Goal: Subscribe to service/newsletter

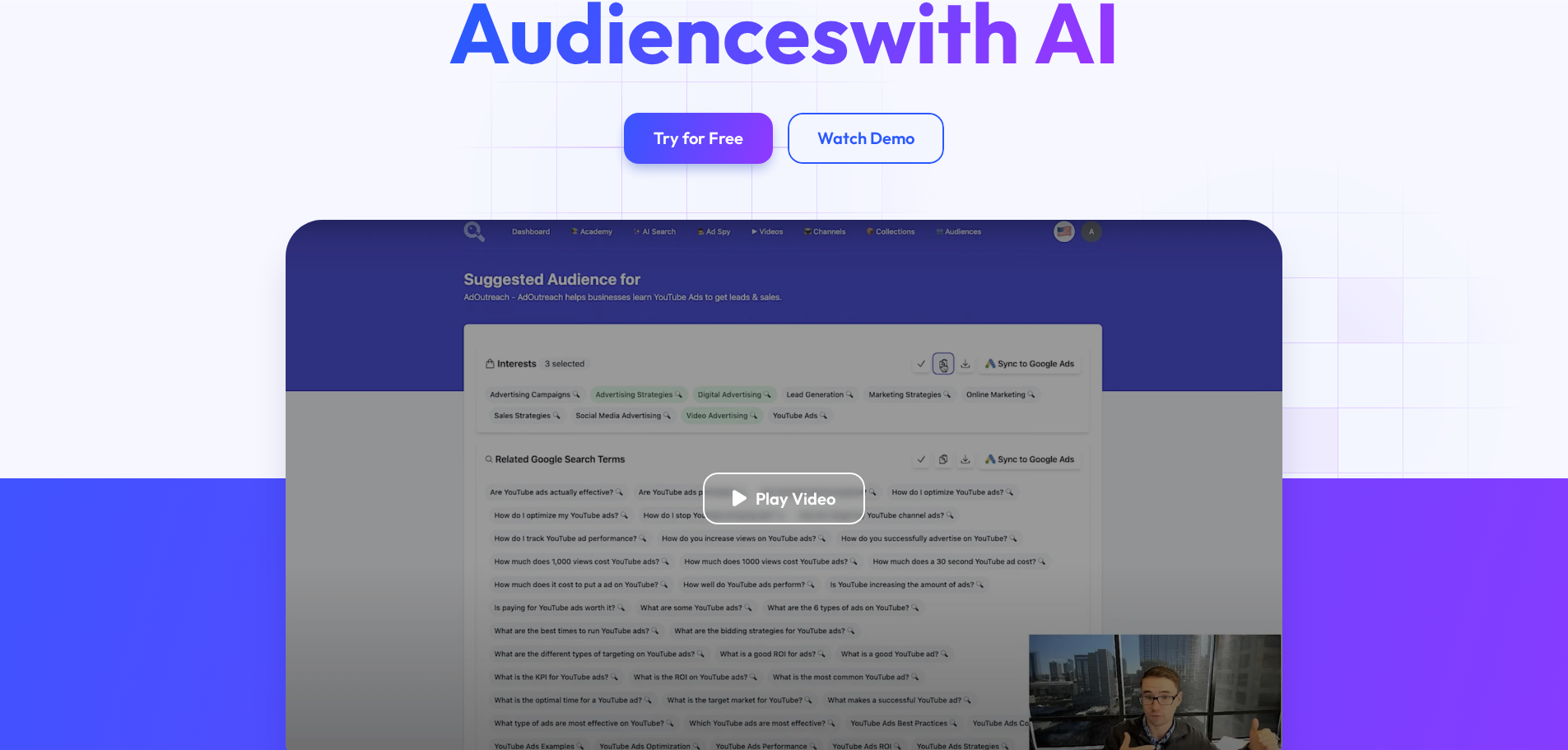
scroll to position [247, 0]
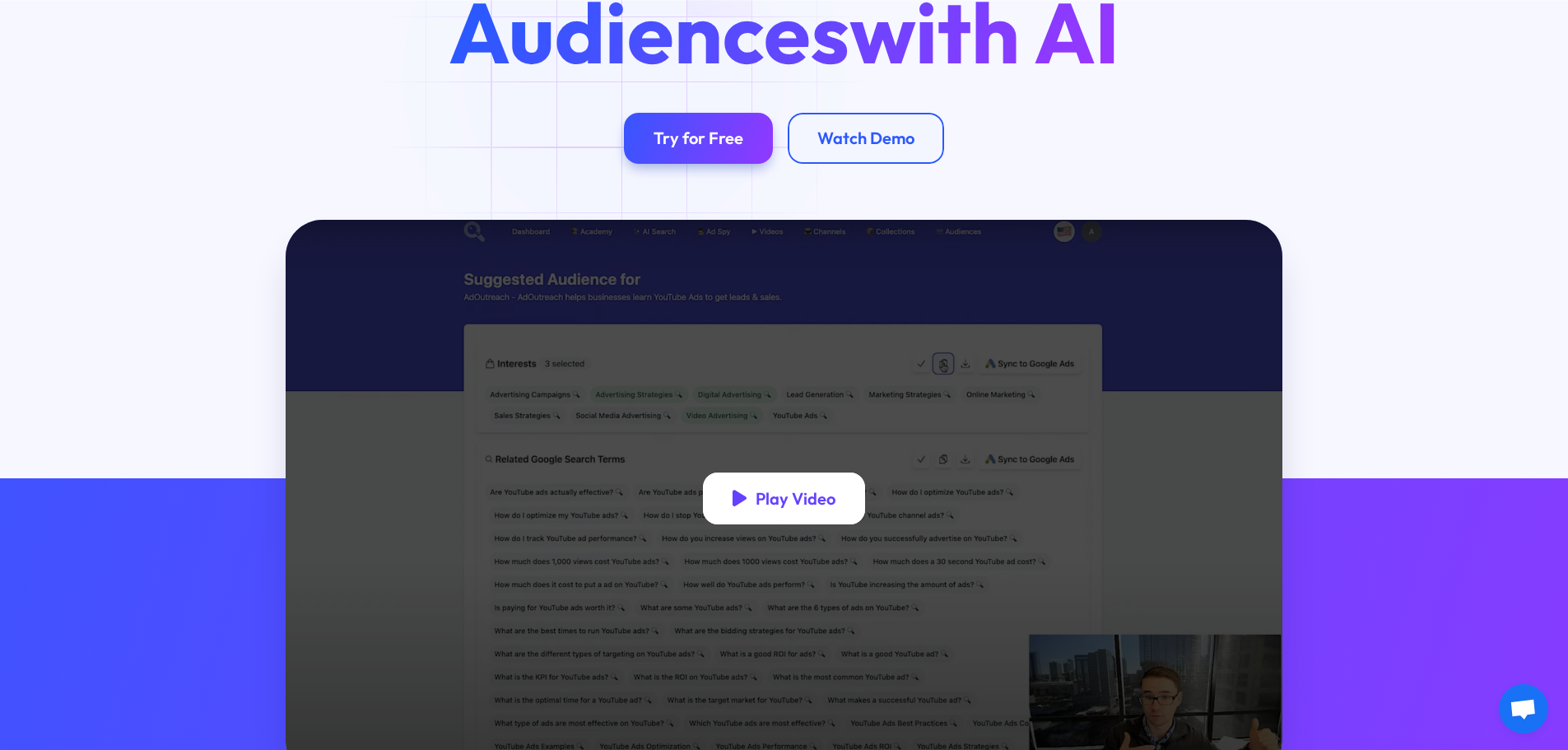
click at [733, 512] on div "Play Video" at bounding box center [785, 498] width 163 height 52
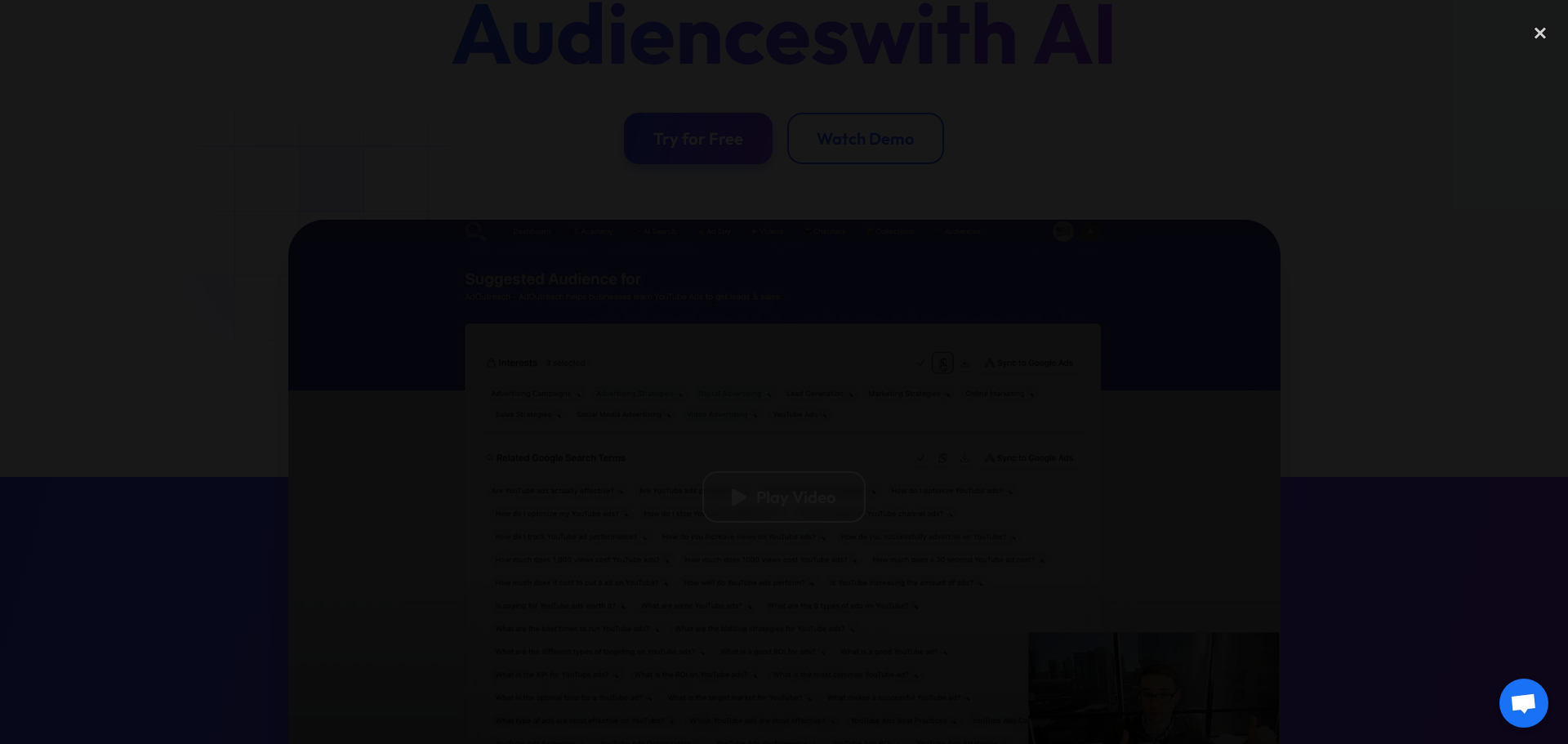
drag, startPoint x: 1534, startPoint y: 40, endPoint x: 1517, endPoint y: 53, distance: 21.4
click at [1534, 40] on div "close lightbox" at bounding box center [1540, 33] width 55 height 36
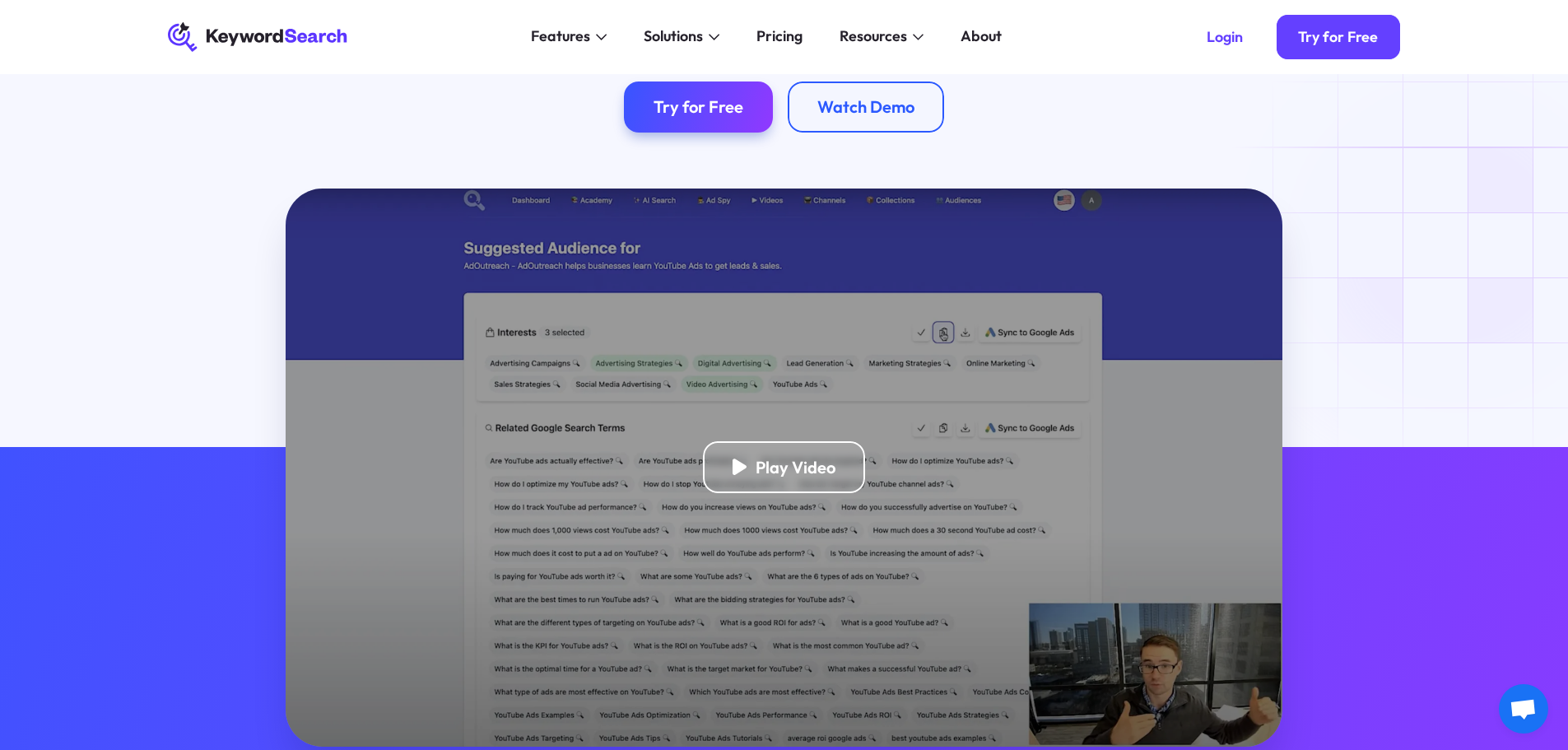
scroll to position [0, 0]
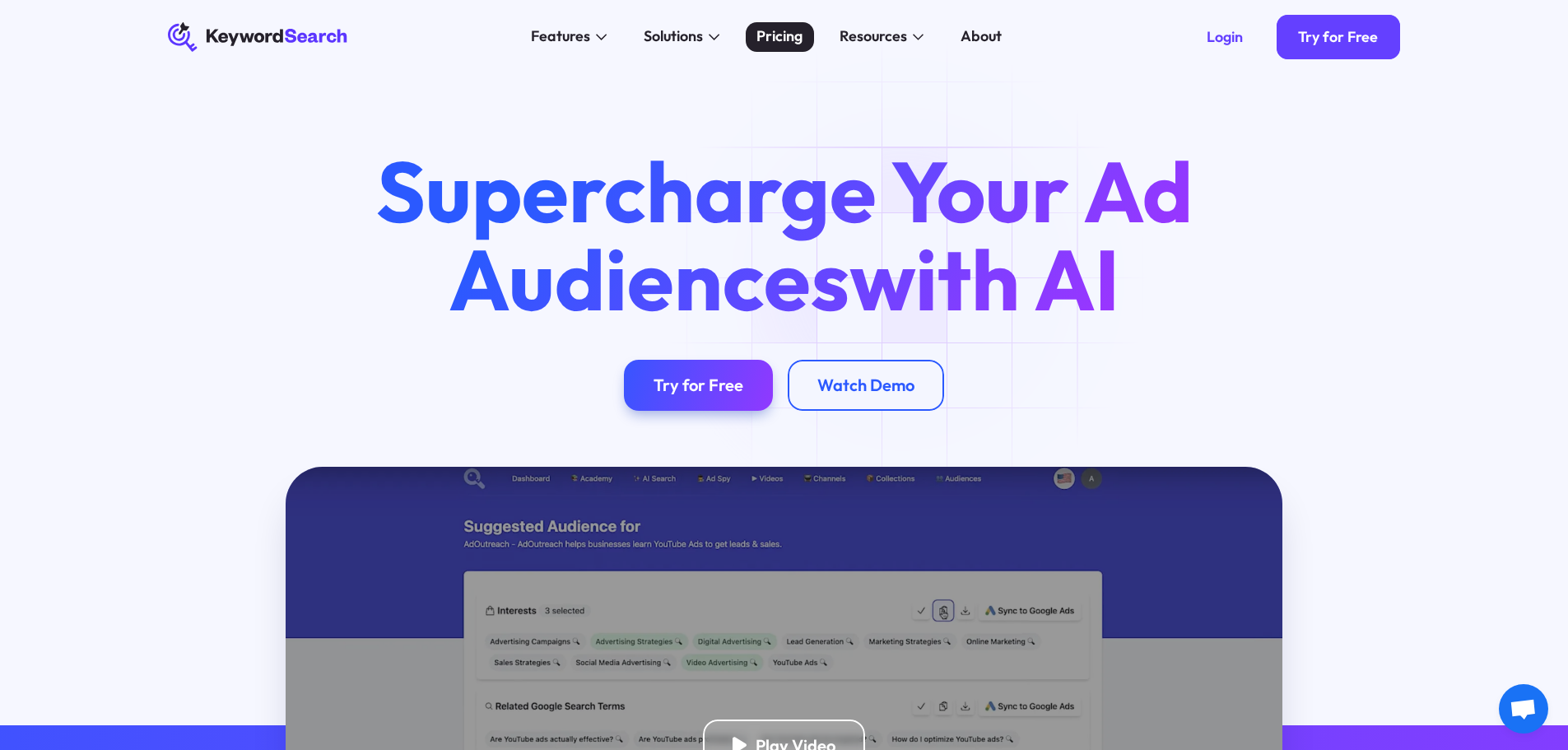
click at [777, 36] on div "Pricing" at bounding box center [779, 37] width 46 height 22
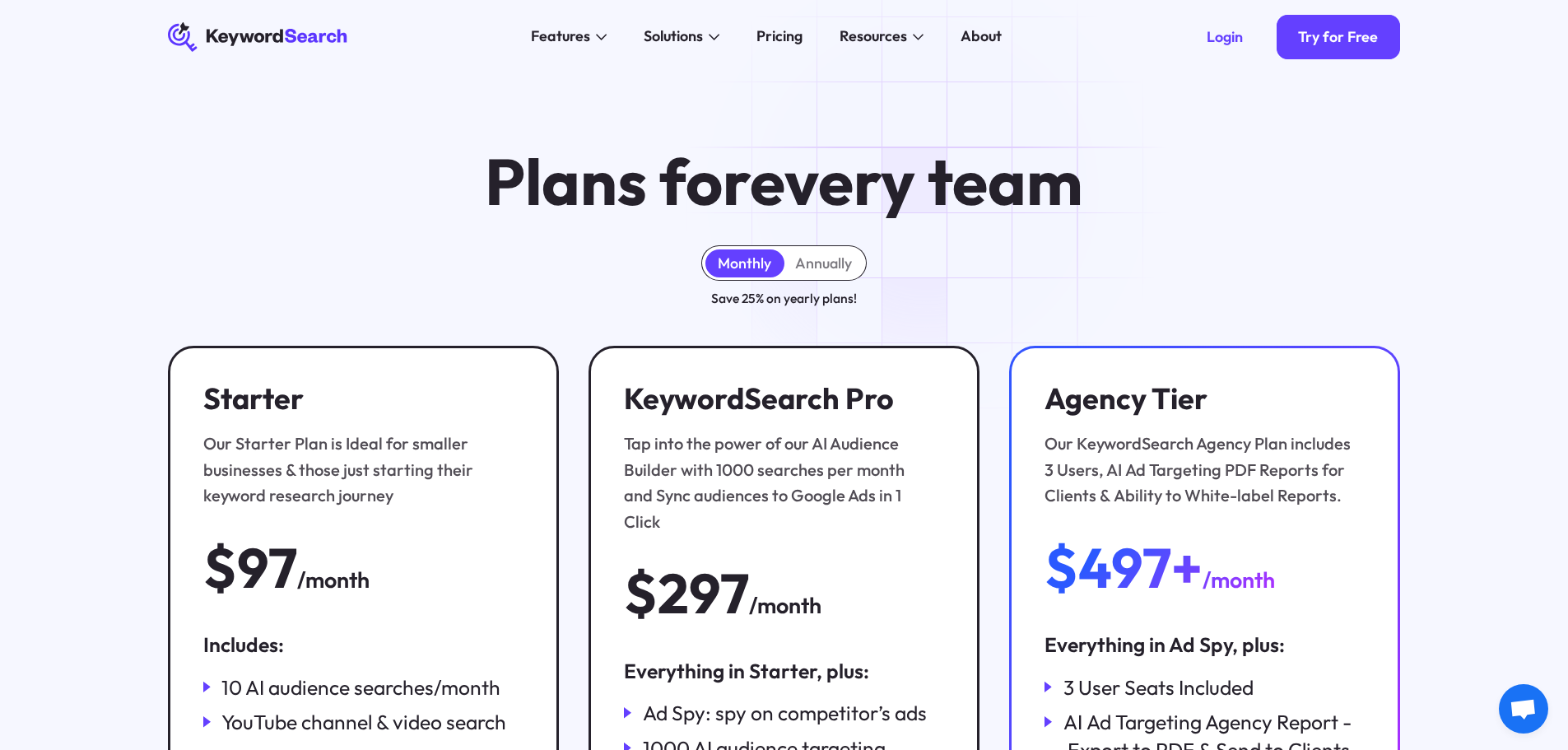
click at [315, 41] on icon at bounding box center [258, 38] width 179 height 28
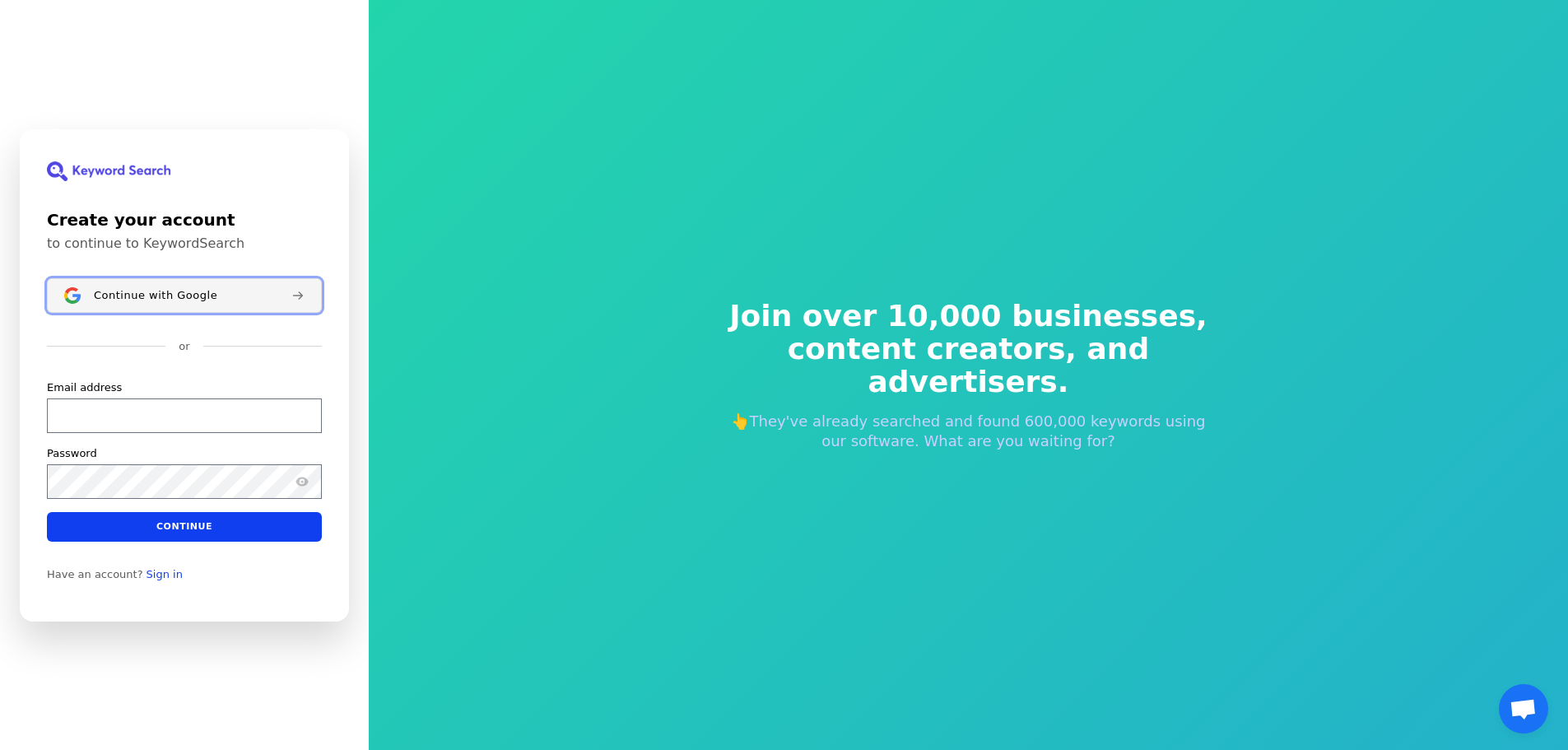
click at [218, 288] on div "Continue with Google" at bounding box center [185, 294] width 184 height 13
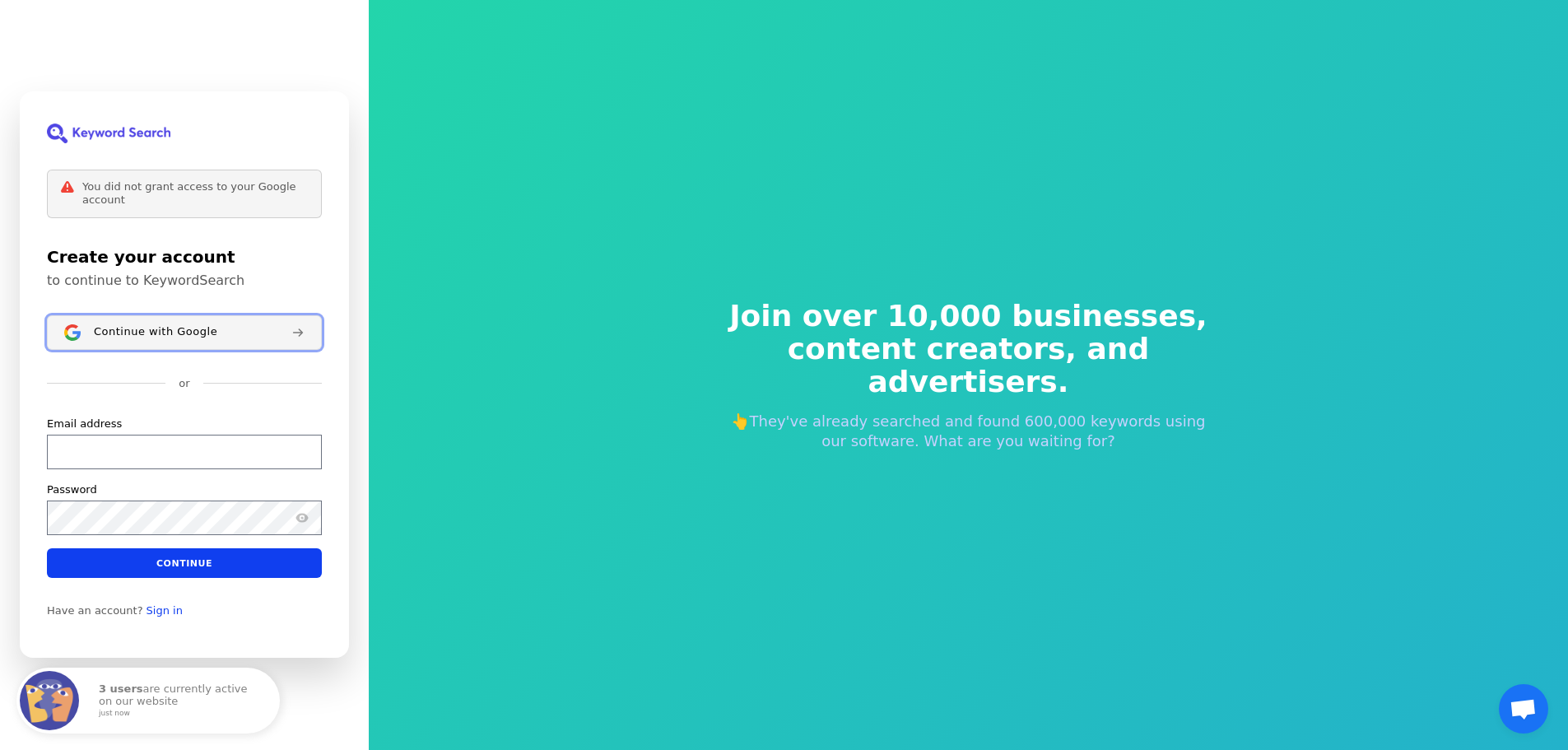
click at [171, 335] on span "Continue with Google" at bounding box center [155, 332] width 124 height 13
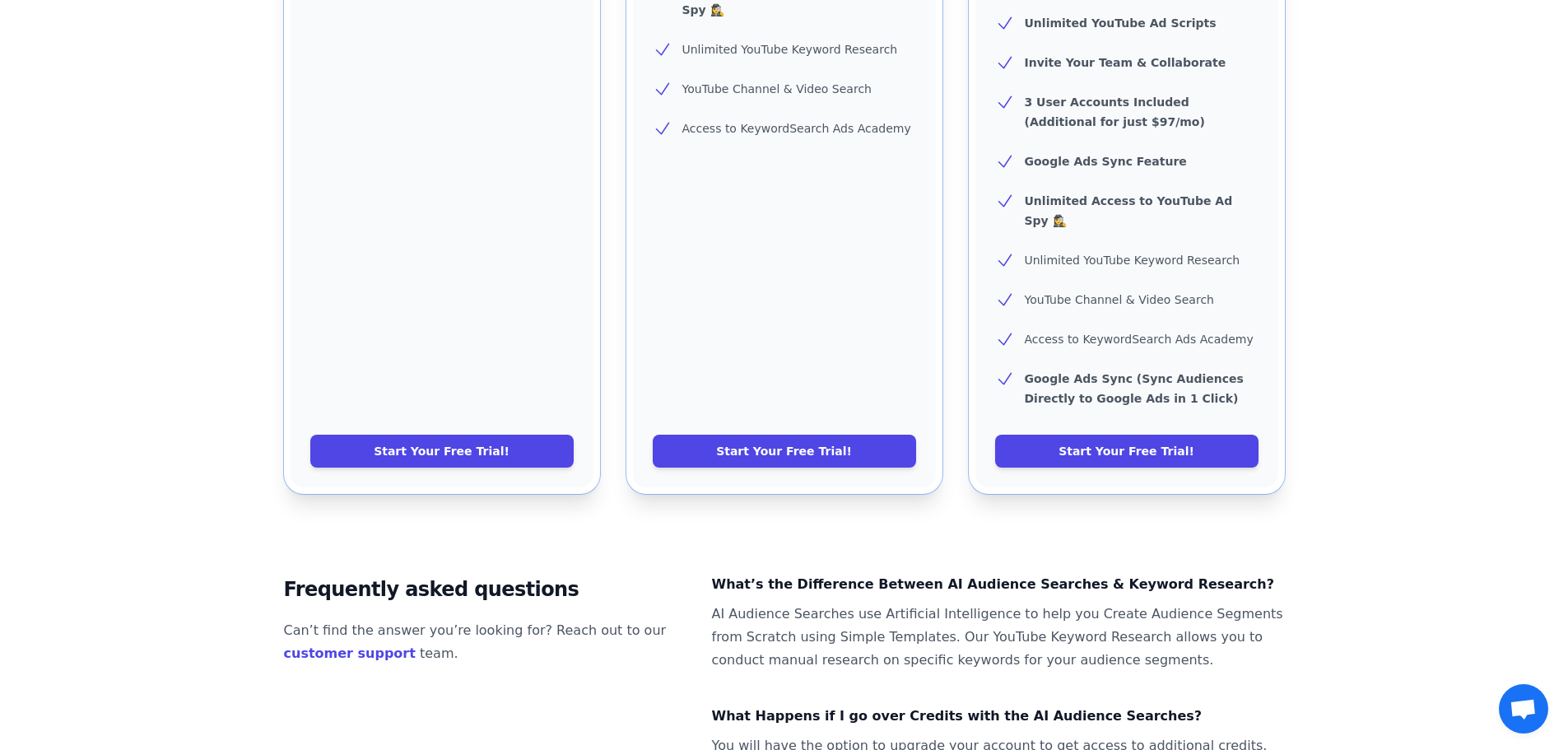
scroll to position [741, 0]
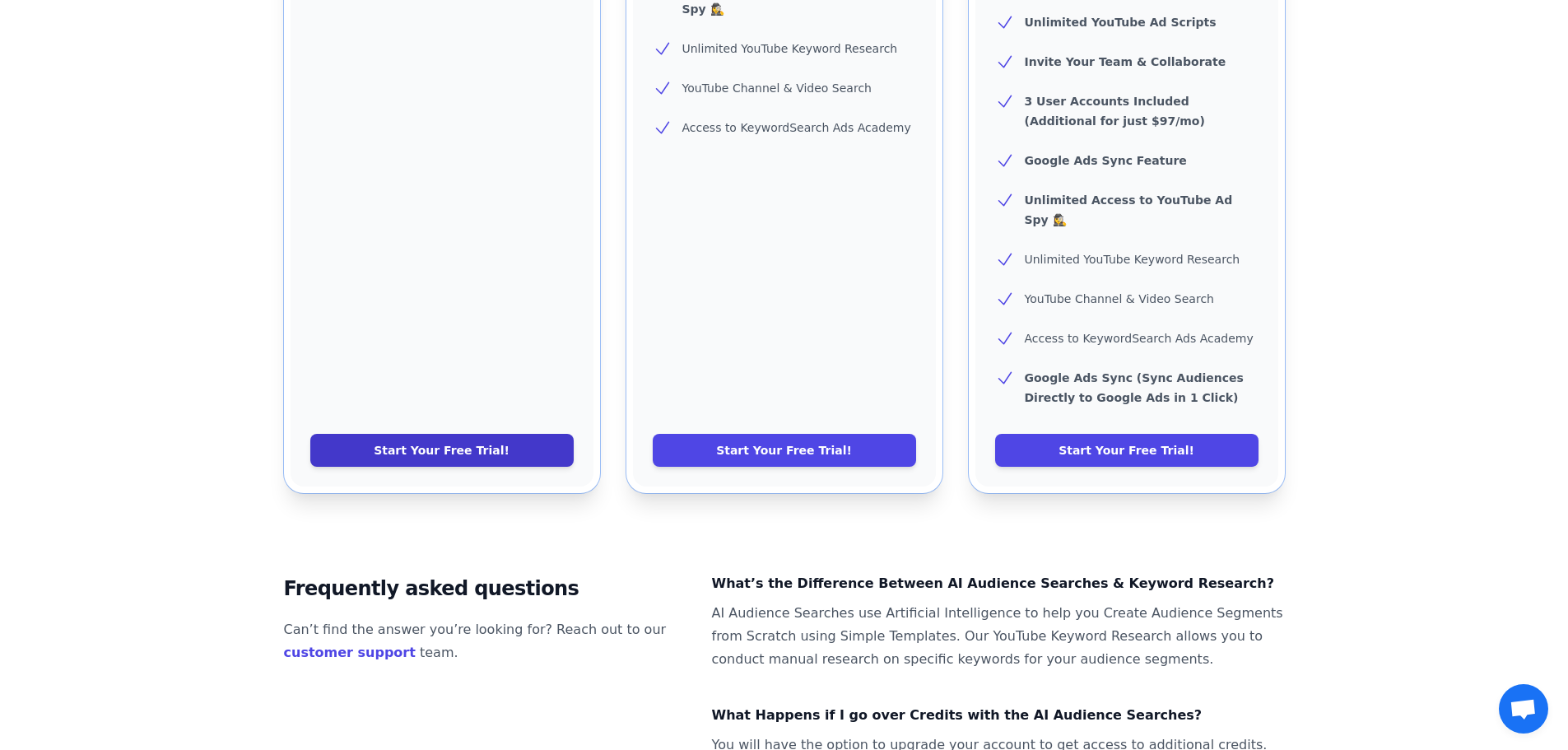
click at [496, 433] on link "Start Your Free Trial!" at bounding box center [441, 449] width 263 height 33
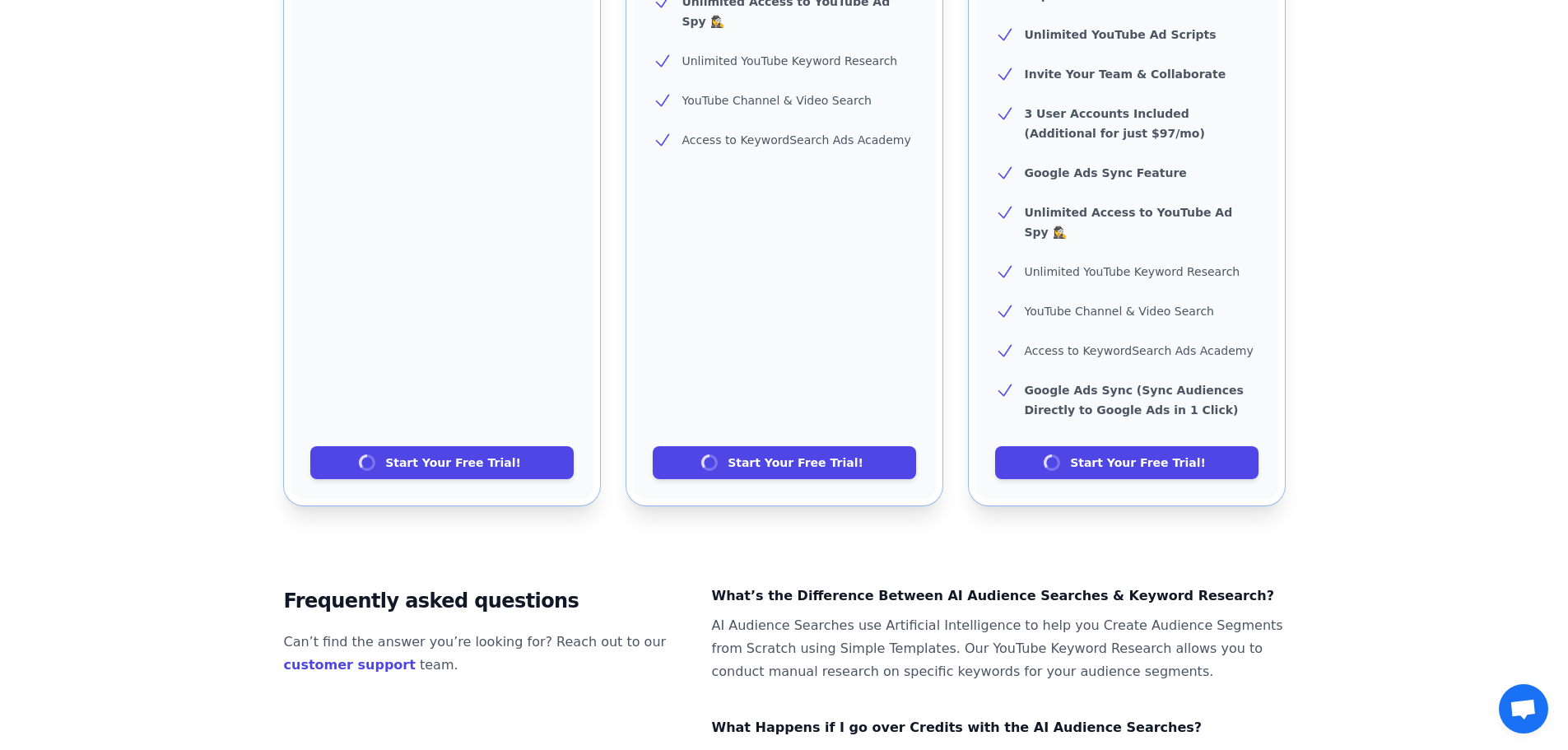
scroll to position [823, 0]
